Goal: Task Accomplishment & Management: Manage account settings

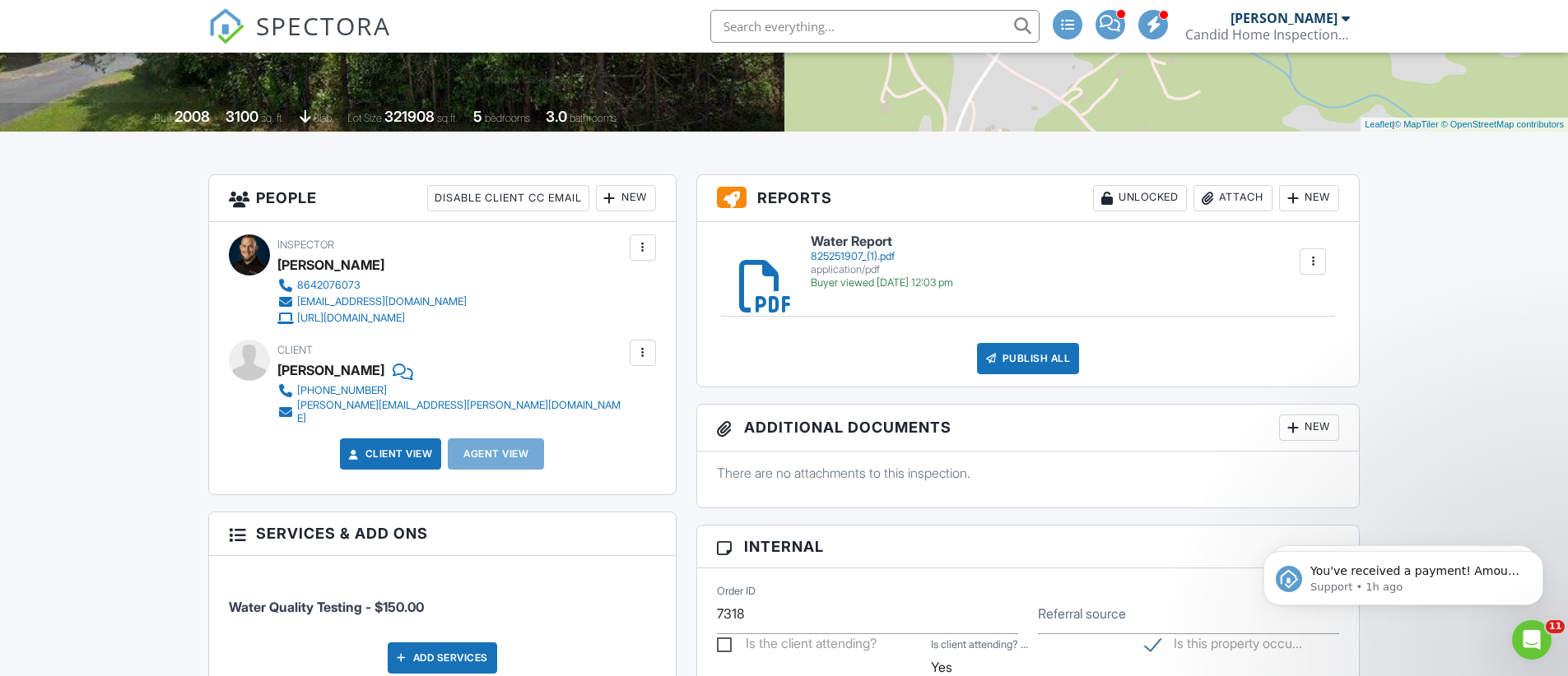
click at [1305, 261] on div at bounding box center [1313, 262] width 16 height 16
click at [1300, 306] on link "Delete" at bounding box center [1302, 306] width 61 height 18
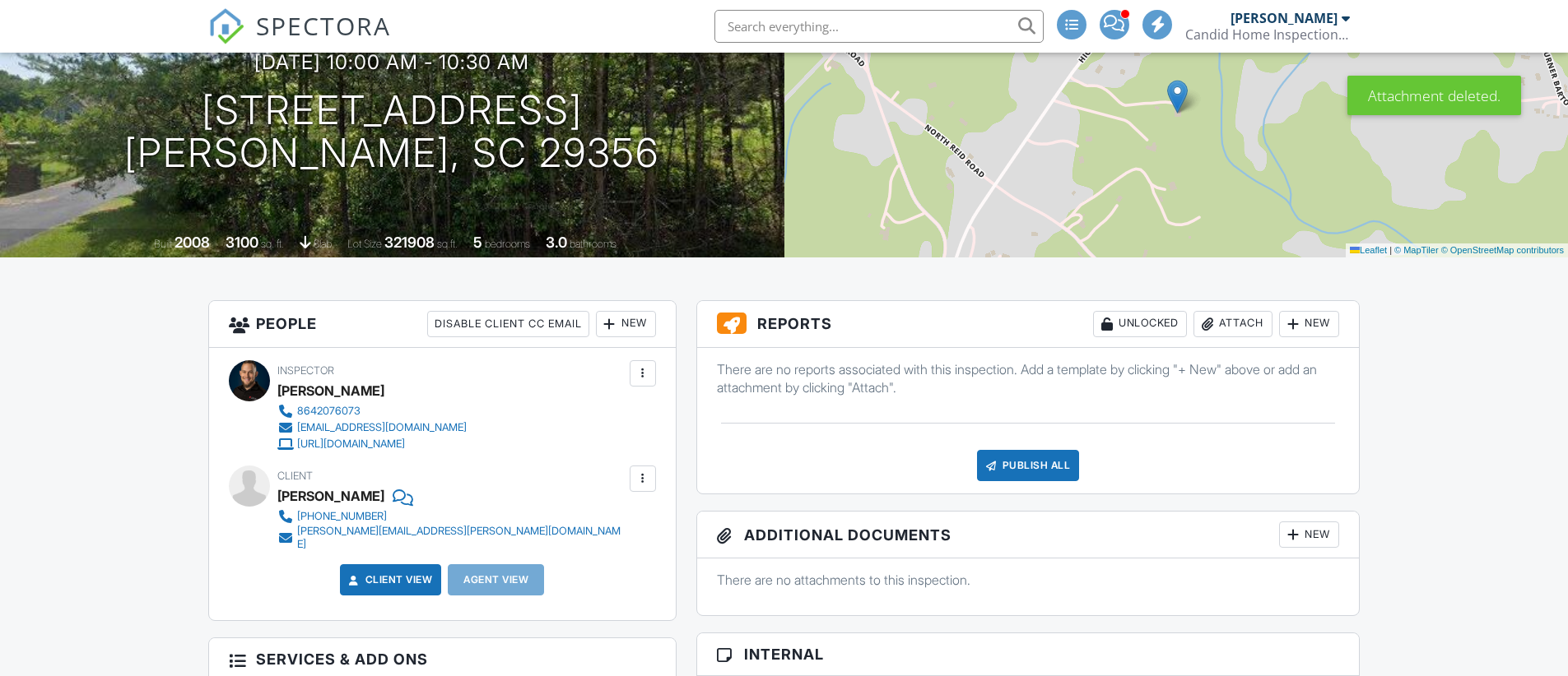
click at [1235, 324] on div "Attach" at bounding box center [1232, 324] width 79 height 27
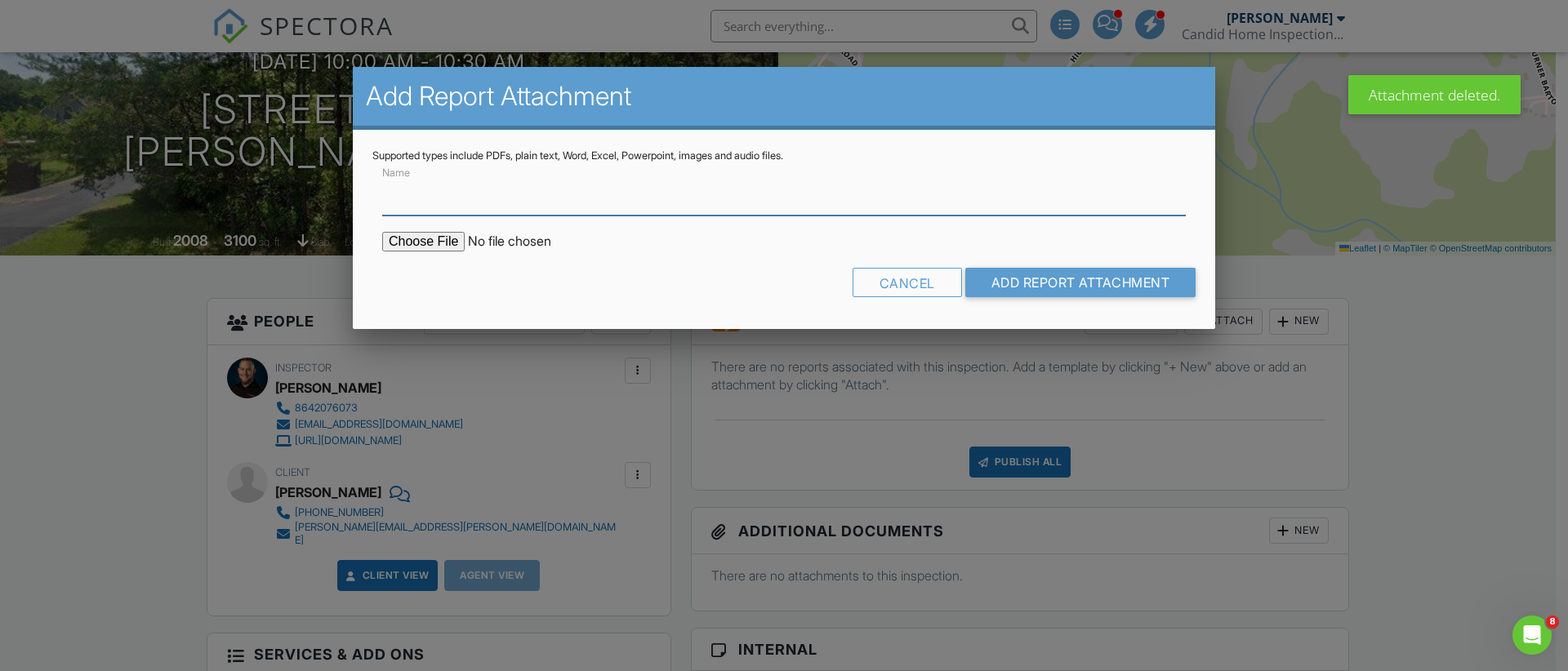
click at [638, 209] on input "Name" at bounding box center [784, 195] width 804 height 40
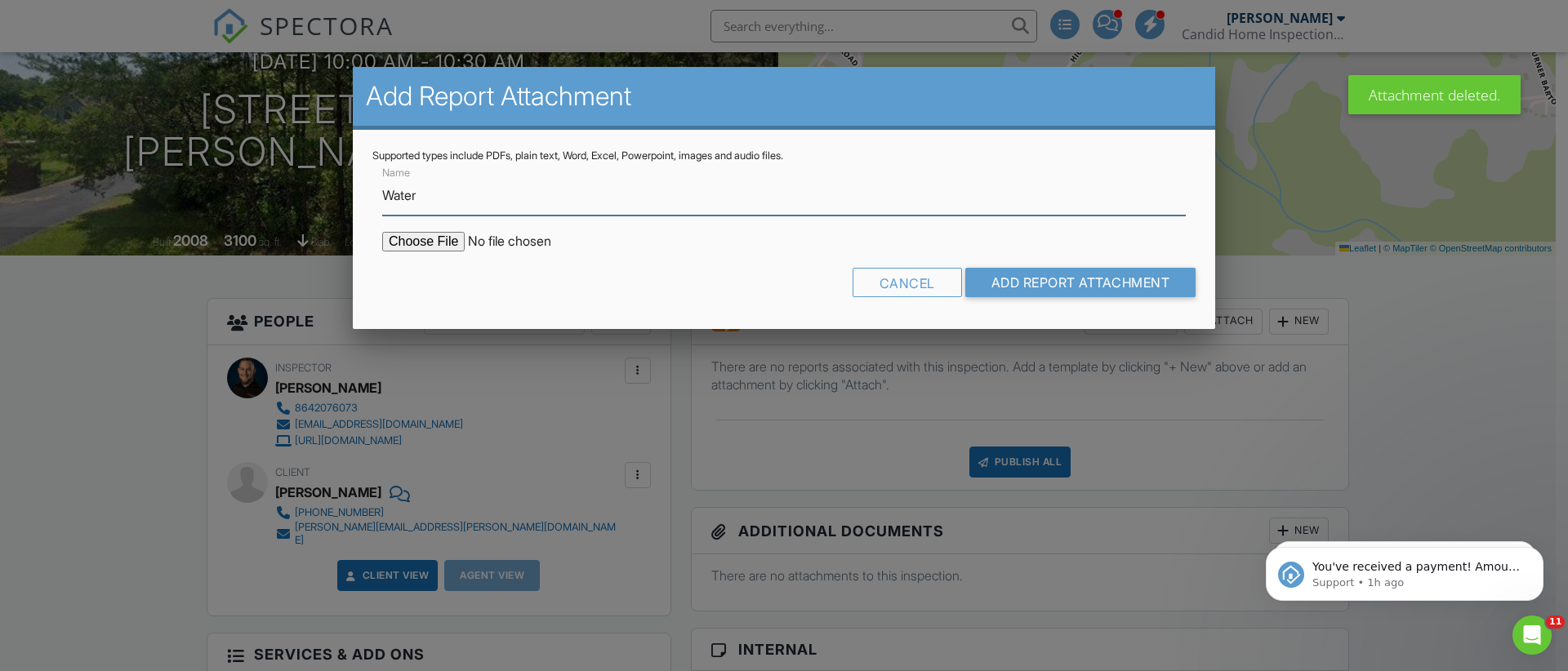
type input "Water"
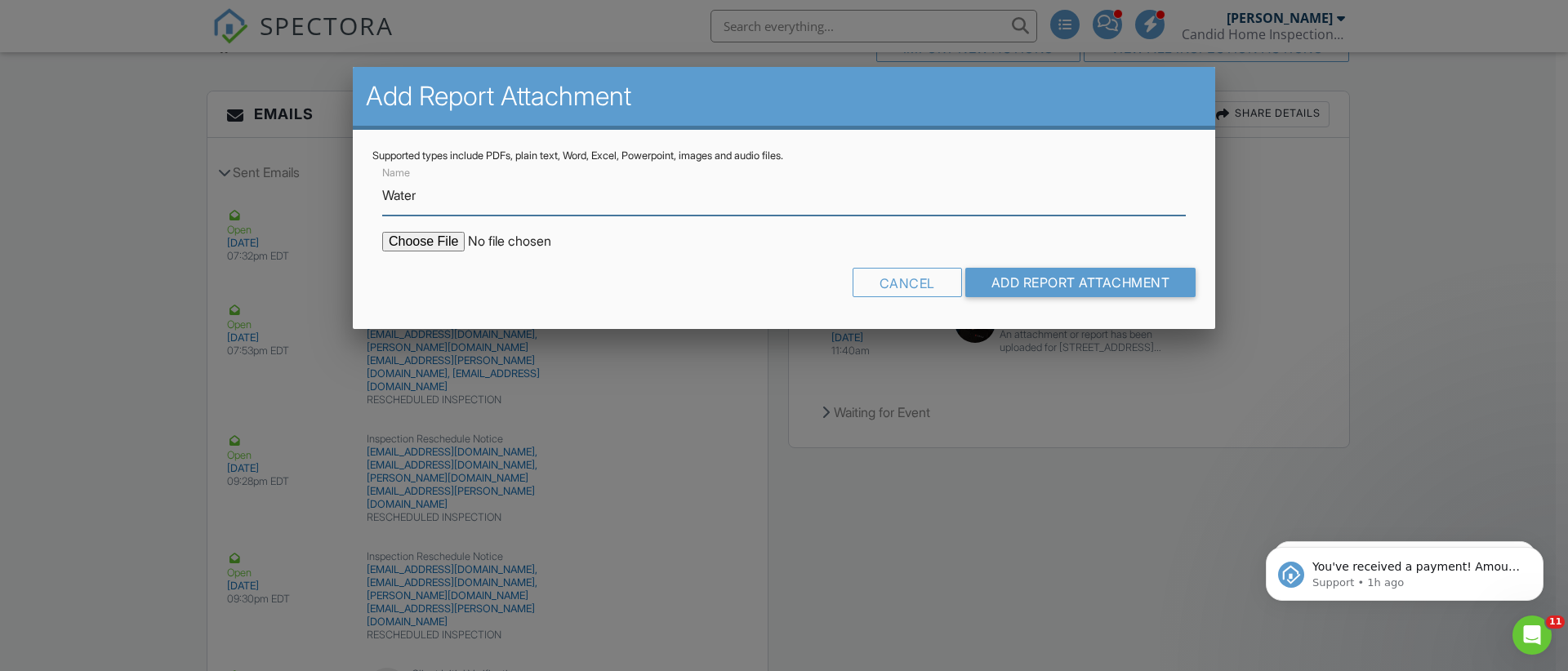
click at [601, 198] on input "Water" at bounding box center [784, 195] width 804 height 40
type input "Water Quality Report"
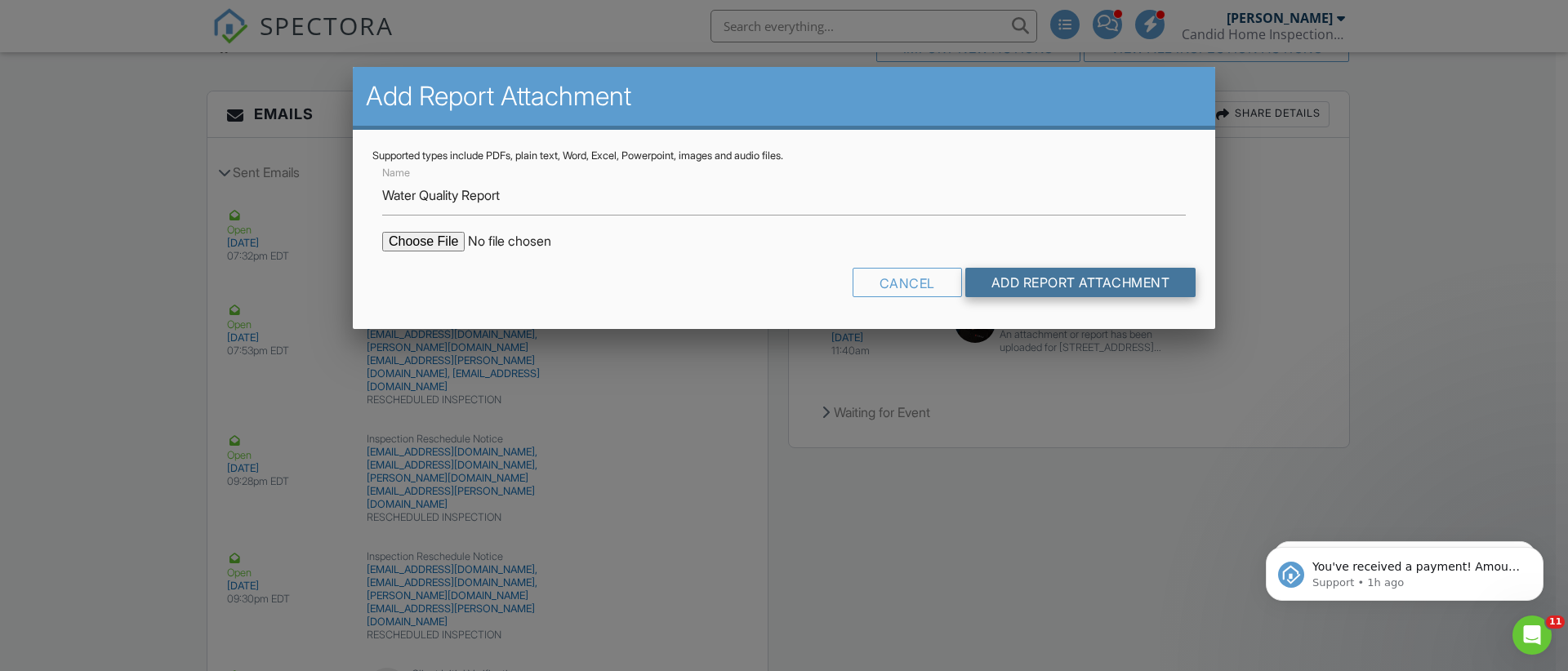
click at [1027, 281] on input "Add Report Attachment" at bounding box center [1080, 282] width 232 height 29
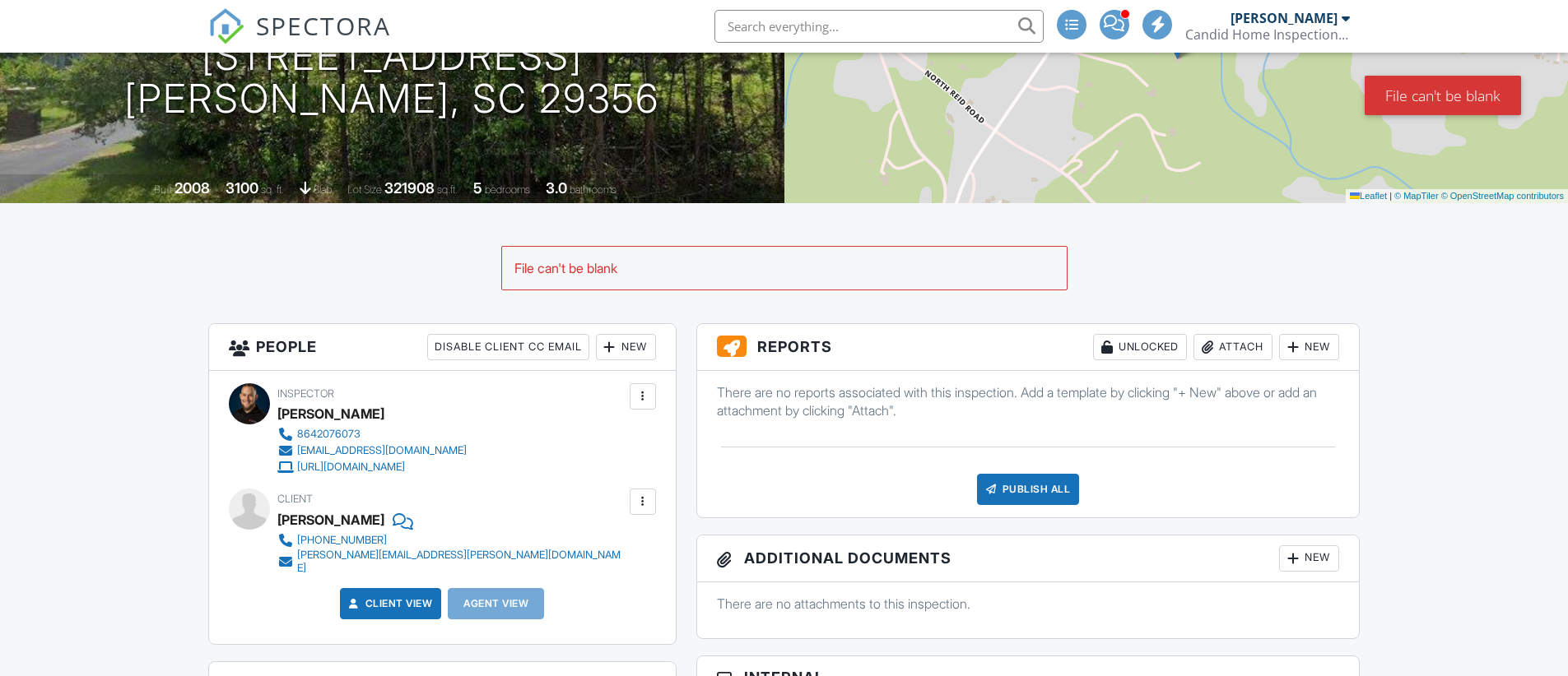
click at [1240, 349] on div "Attach" at bounding box center [1232, 347] width 79 height 27
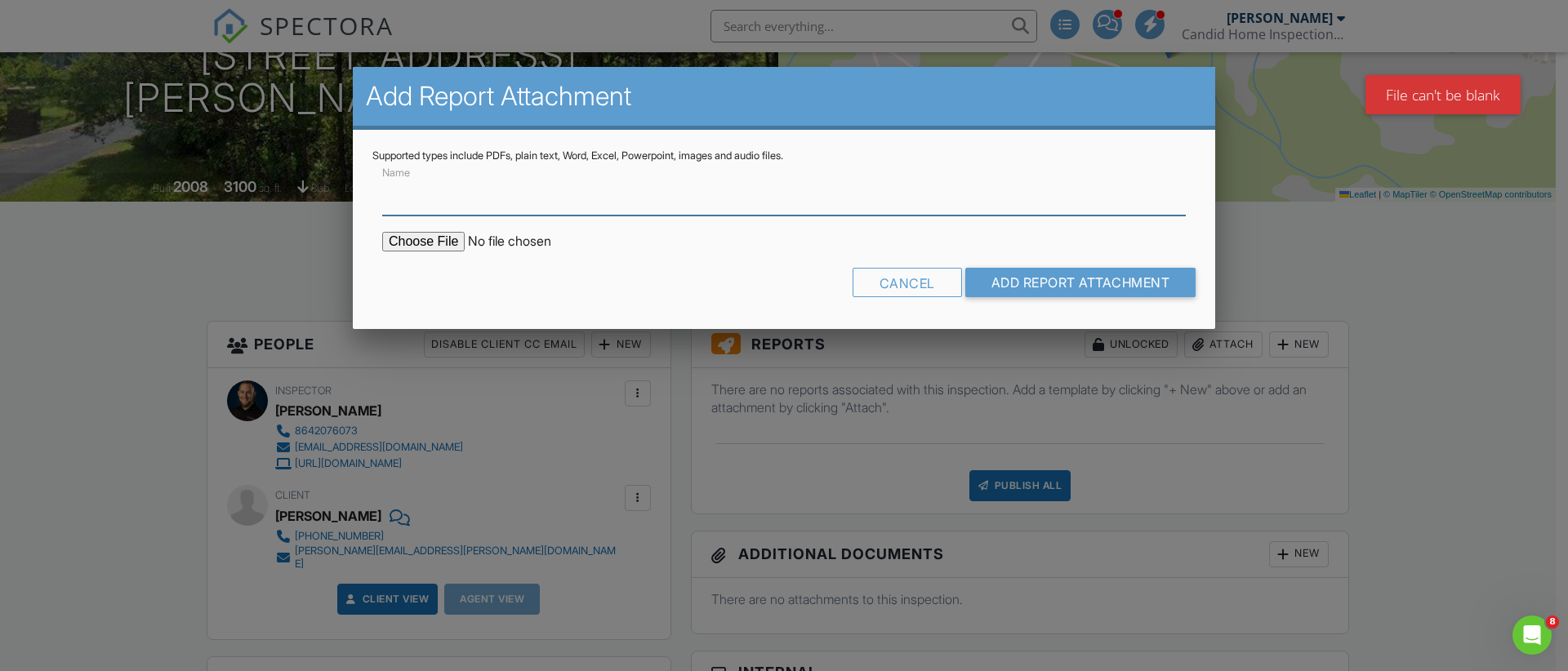
click at [727, 205] on input "Name" at bounding box center [784, 195] width 804 height 40
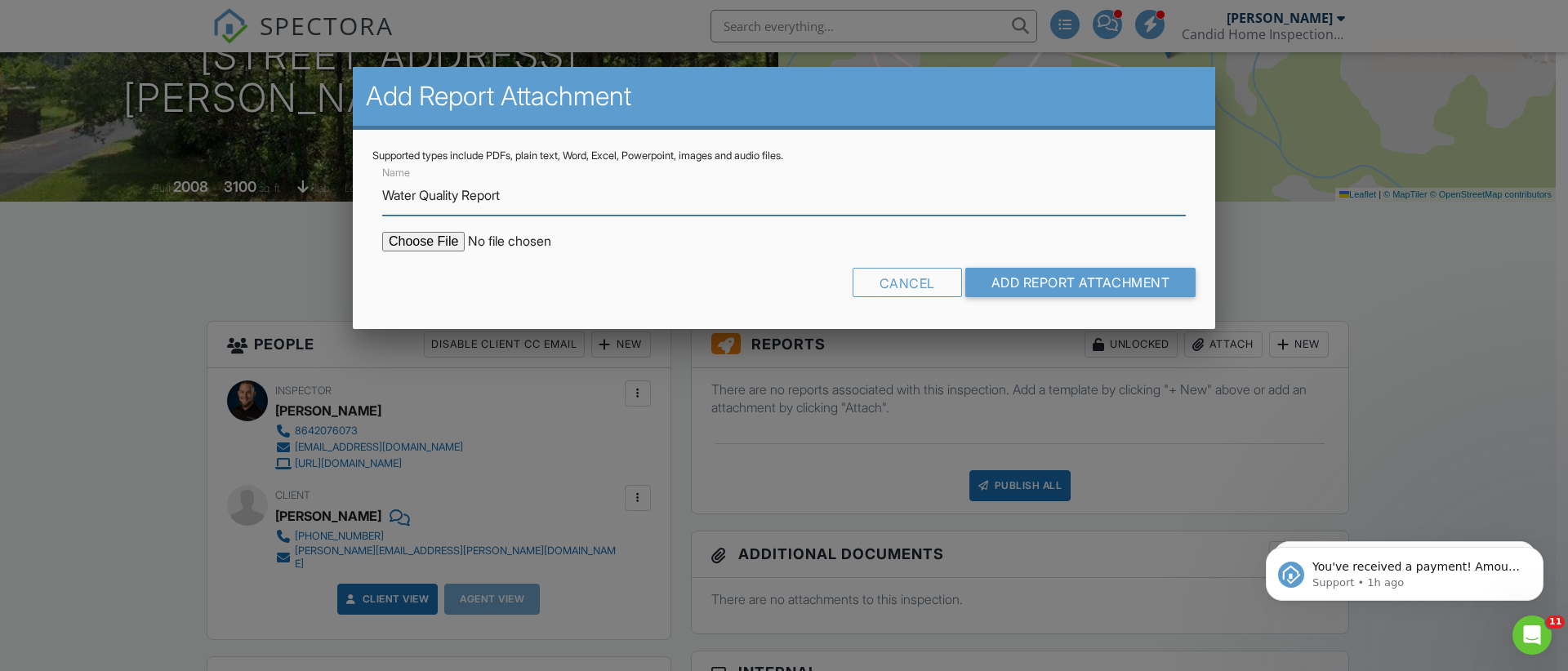
type input "Water Quality Report"
click at [439, 246] on input "file" at bounding box center [521, 242] width 278 height 20
type input "C:\fakepath\4972 N Hwy 14.pdf"
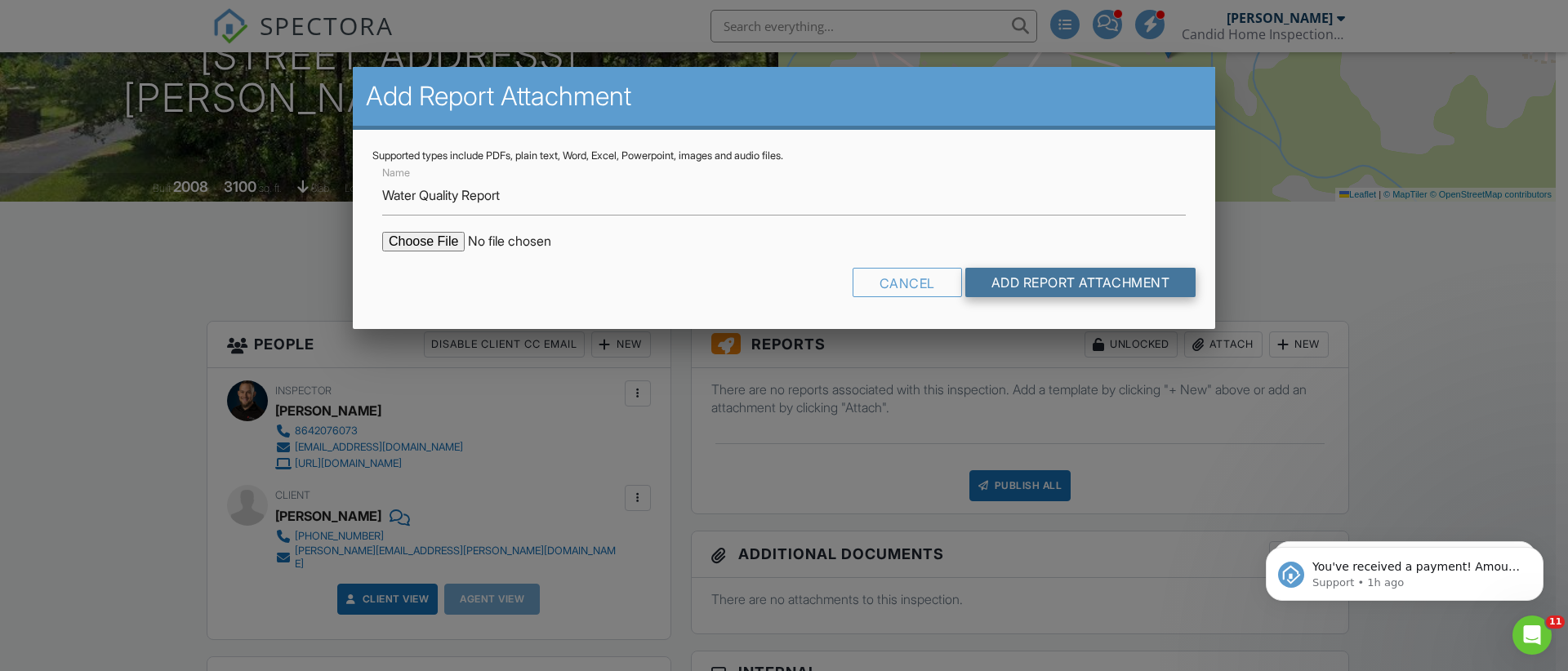
click at [1126, 288] on input "Add Report Attachment" at bounding box center [1080, 282] width 232 height 29
